Goal: Task Accomplishment & Management: Manage account settings

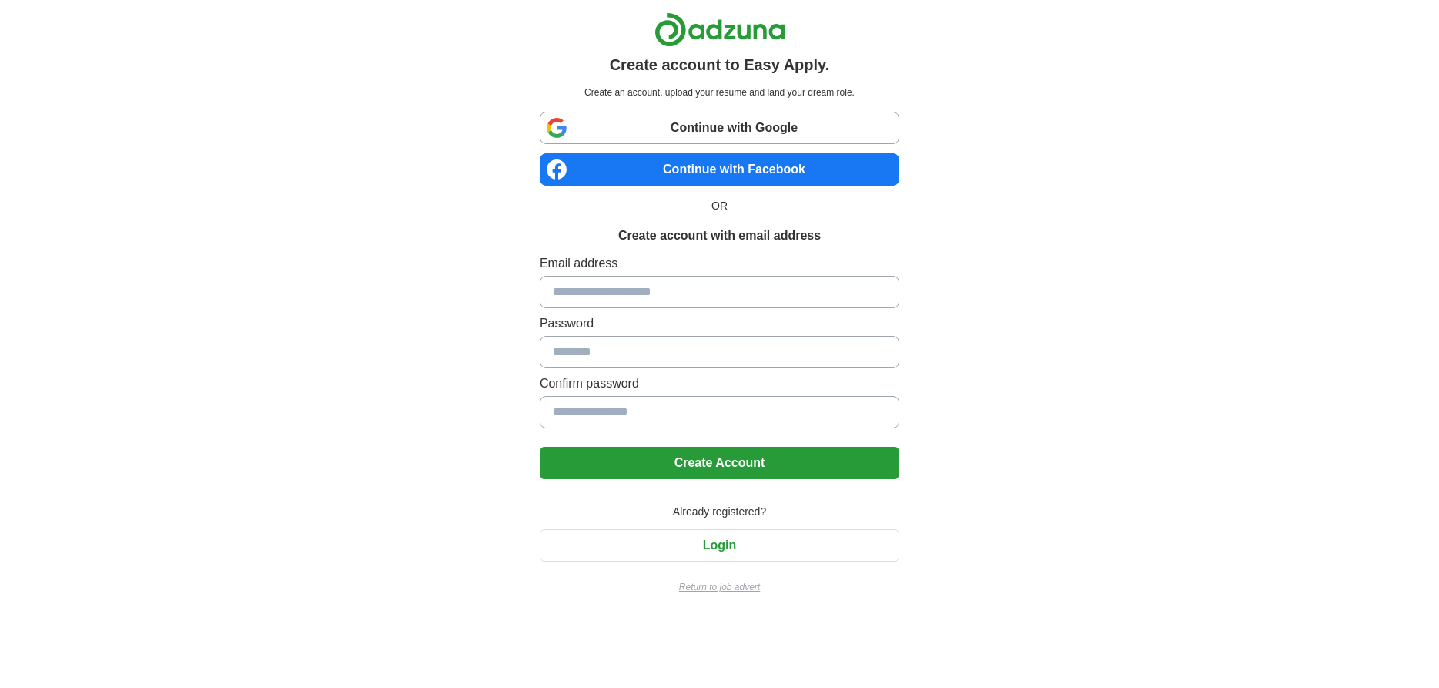
click at [625, 283] on input at bounding box center [720, 292] width 360 height 32
click at [728, 544] on button "Login" at bounding box center [720, 545] width 360 height 32
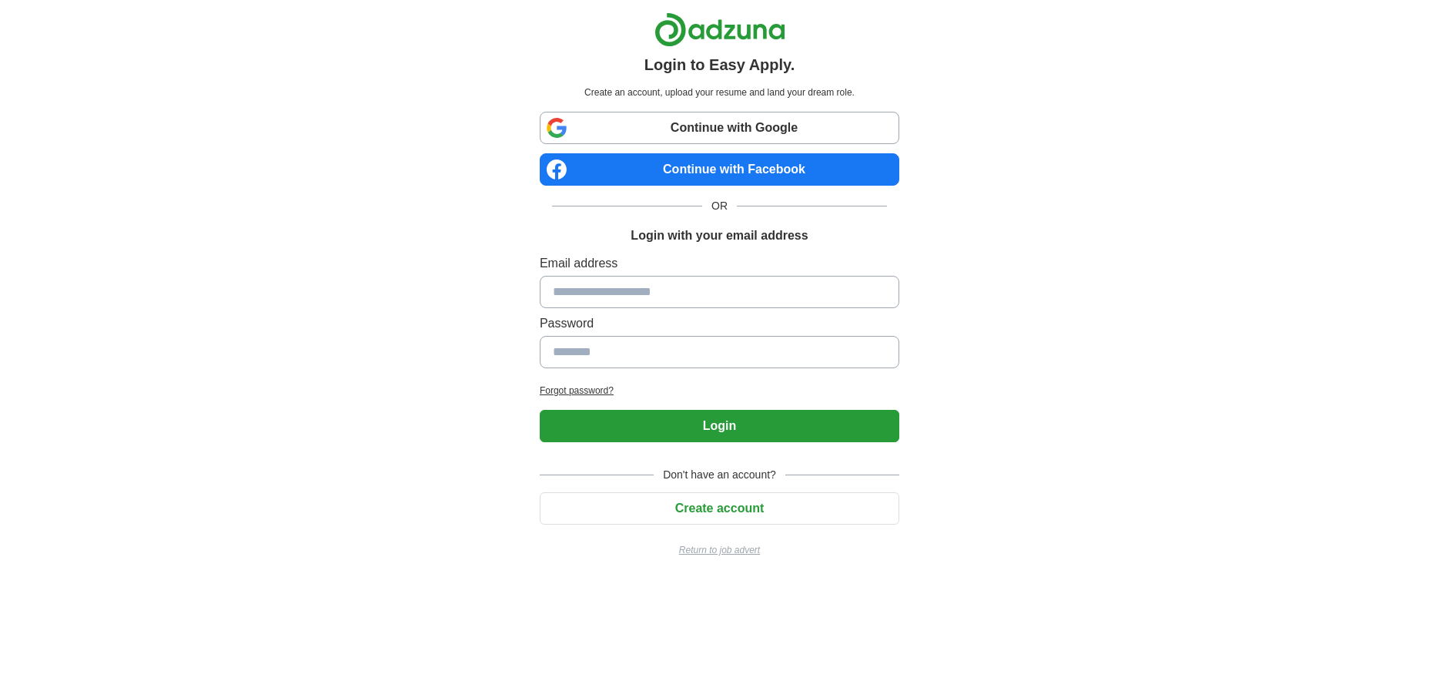
click at [621, 296] on input at bounding box center [720, 292] width 360 height 32
type input "**********"
click at [540, 410] on button "Login" at bounding box center [720, 426] width 360 height 32
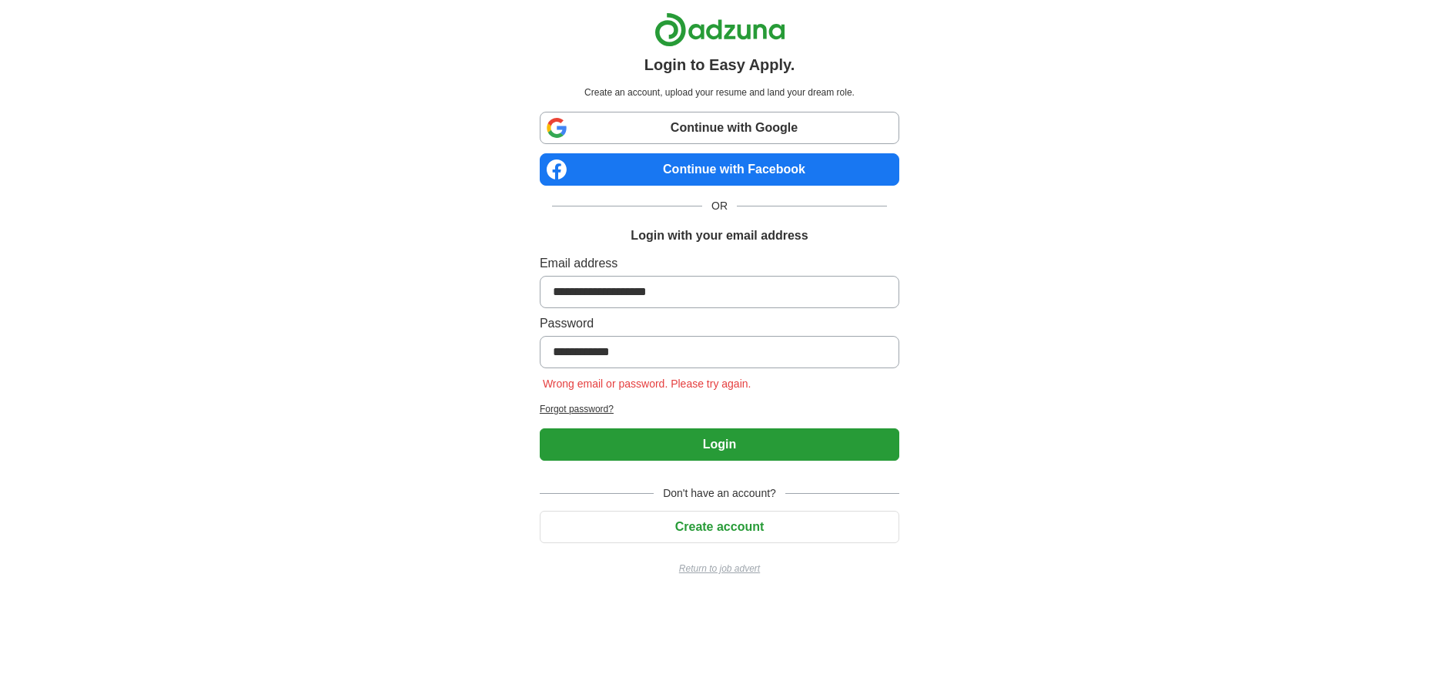
click at [573, 407] on h2 "Forgot password?" at bounding box center [720, 409] width 360 height 14
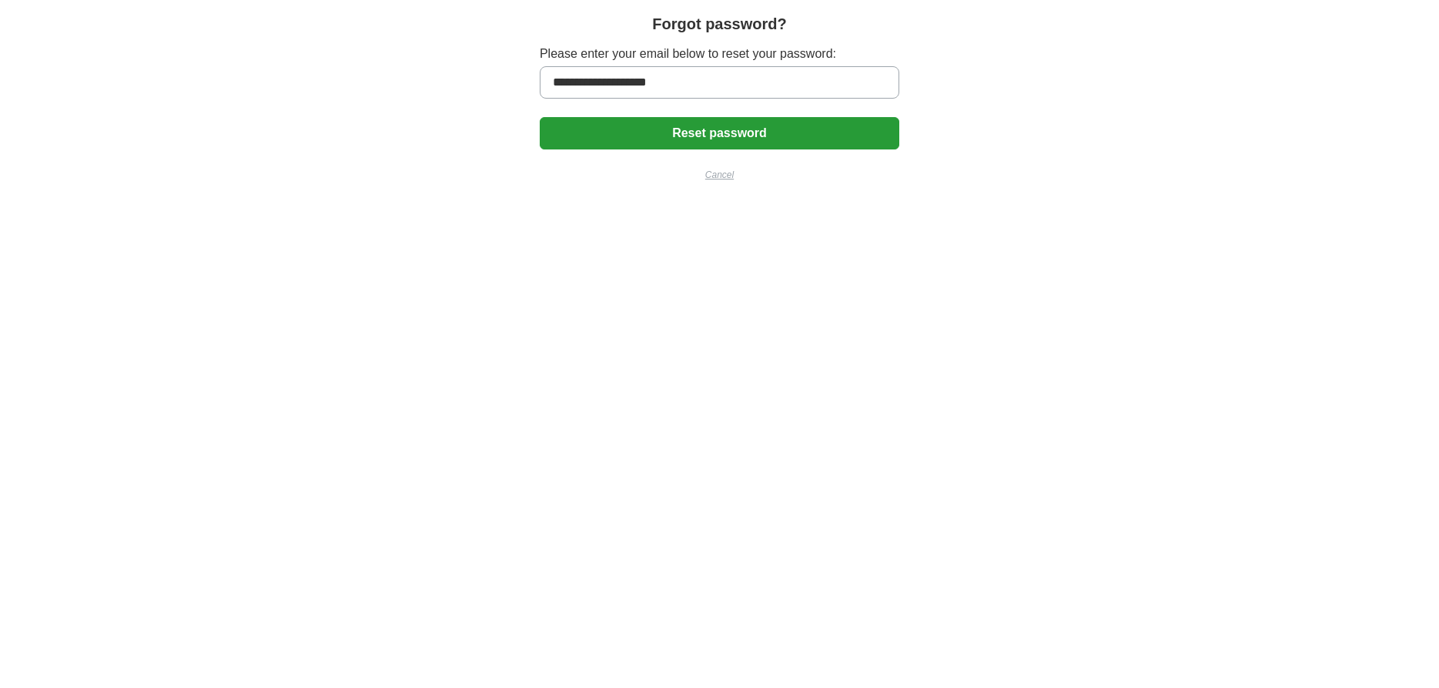
click at [721, 135] on button "Reset password" at bounding box center [720, 133] width 360 height 32
